Goal: Information Seeking & Learning: Learn about a topic

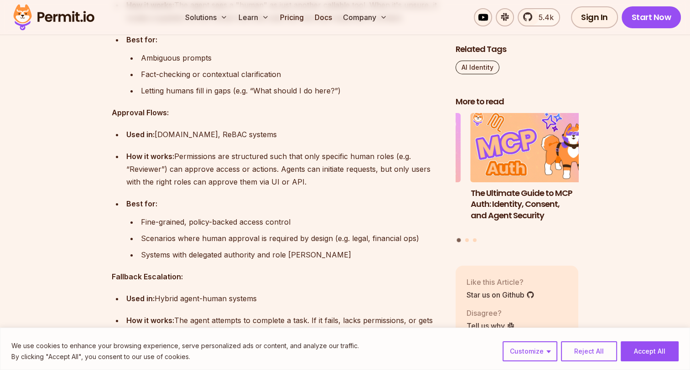
scroll to position [3375, 0]
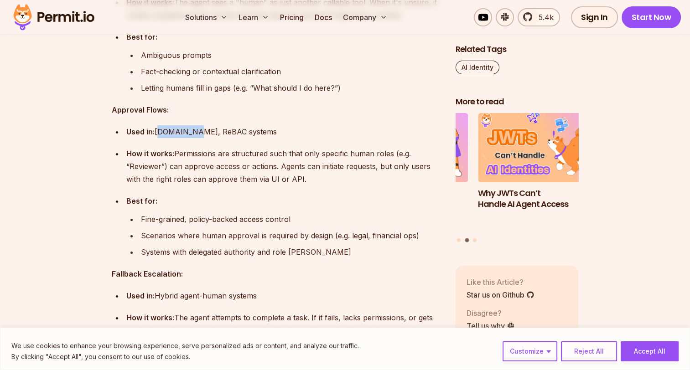
drag, startPoint x: 188, startPoint y: 121, endPoint x: 159, endPoint y: 122, distance: 29.2
click at [159, 125] on div "Used in: [DOMAIN_NAME], ReBAC systems" at bounding box center [283, 131] width 315 height 13
drag, startPoint x: 222, startPoint y: 113, endPoint x: 188, endPoint y: 116, distance: 33.5
click at [188, 125] on div "Used in: Permit.io, ReBAC systems" at bounding box center [283, 131] width 315 height 13
drag, startPoint x: 188, startPoint y: 116, endPoint x: 298, endPoint y: 159, distance: 117.4
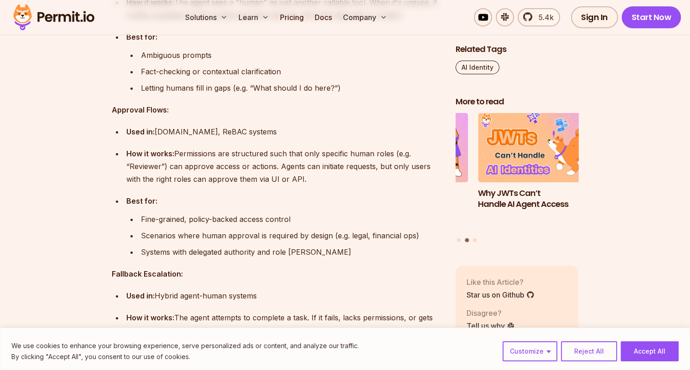
click at [298, 159] on div "How it works: Permissions are structured such that only specific human roles (e…" at bounding box center [283, 166] width 315 height 38
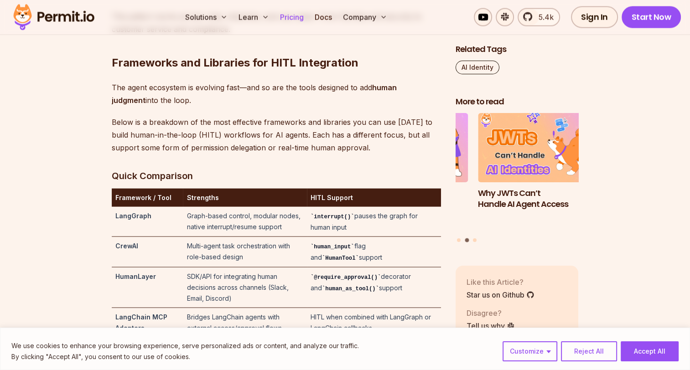
scroll to position [1779, 0]
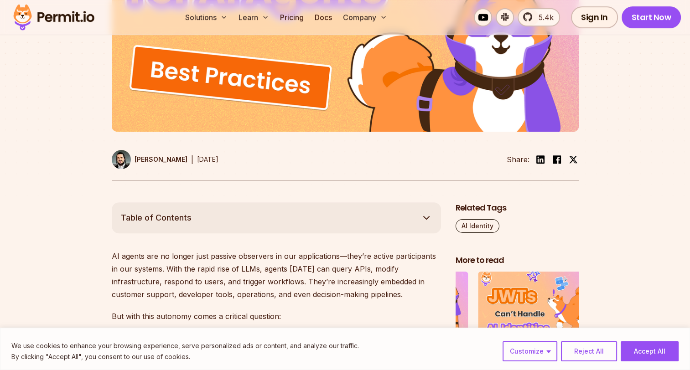
scroll to position [411, 0]
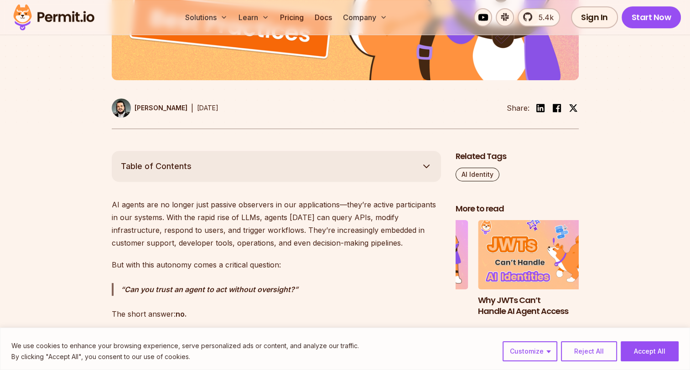
click at [667, 350] on button "Accept All" at bounding box center [650, 352] width 58 height 20
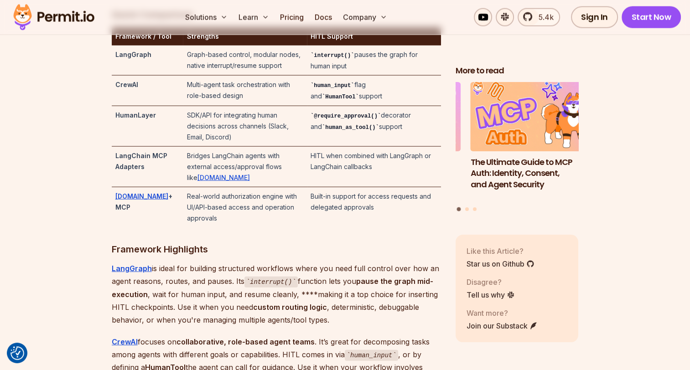
scroll to position [2007, 0]
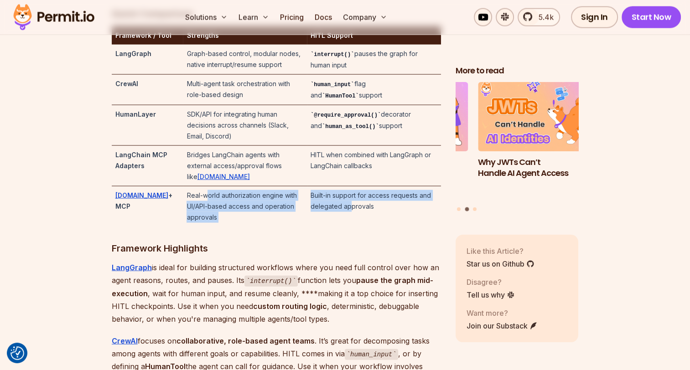
drag, startPoint x: 276, startPoint y: 199, endPoint x: 372, endPoint y: 204, distance: 96.8
click at [372, 204] on tr "[DOMAIN_NAME] + MCP Real-world authorization engine with UI/API-based access an…" at bounding box center [276, 207] width 329 height 41
drag, startPoint x: 372, startPoint y: 204, endPoint x: 278, endPoint y: 203, distance: 94.0
click at [278, 203] on td "Real-world authorization engine with UI/API-based access and operation approvals" at bounding box center [245, 207] width 124 height 41
click at [276, 206] on td "Real-world authorization engine with UI/API-based access and operation approvals" at bounding box center [245, 207] width 124 height 41
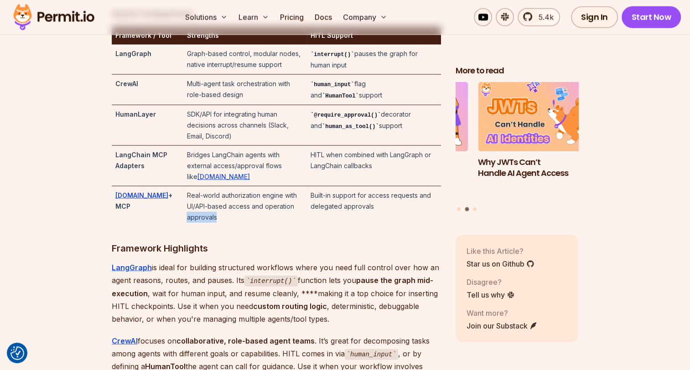
click at [276, 206] on td "Real-world authorization engine with UI/API-based access and operation approvals" at bounding box center [245, 207] width 124 height 41
drag, startPoint x: 276, startPoint y: 206, endPoint x: 319, endPoint y: 234, distance: 51.3
click at [319, 241] on h3 "Framework Highlights" at bounding box center [276, 248] width 329 height 15
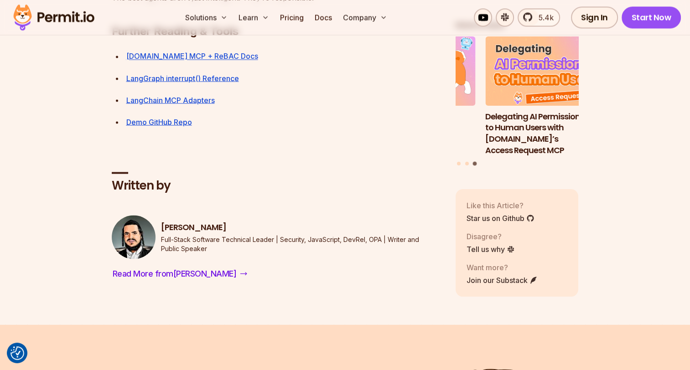
scroll to position [5063, 0]
